Goal: Navigation & Orientation: Go to known website

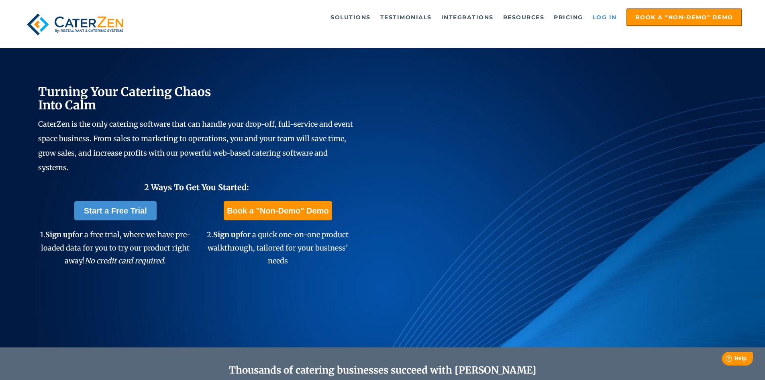
click at [599, 20] on link "Log in" at bounding box center [605, 17] width 32 height 16
click at [595, 22] on link "Log in" at bounding box center [605, 17] width 32 height 16
click at [606, 23] on link "Log in" at bounding box center [605, 17] width 32 height 16
